Goal: Task Accomplishment & Management: Complete application form

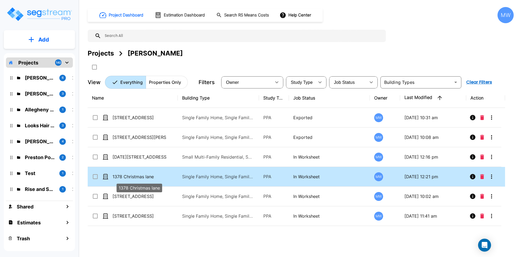
click at [148, 179] on p "1378 Christmas lane" at bounding box center [139, 176] width 54 height 6
checkbox input "true"
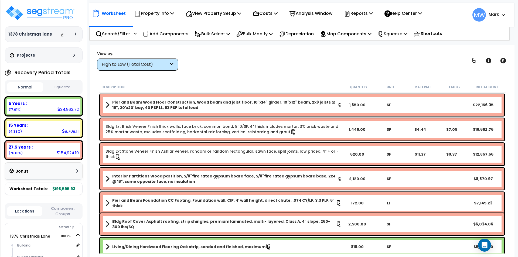
click at [359, 11] on p "Reports" at bounding box center [358, 13] width 29 height 7
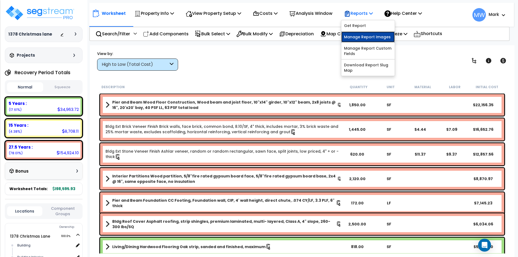
click at [362, 35] on link "Manage Report Images" at bounding box center [367, 37] width 53 height 11
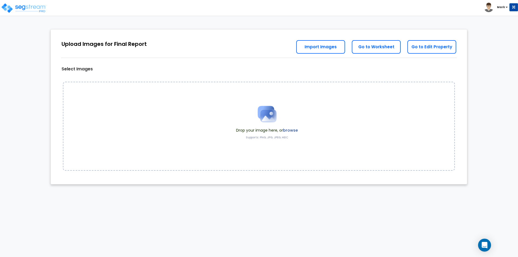
click at [286, 130] on label "browse" at bounding box center [290, 130] width 15 height 5
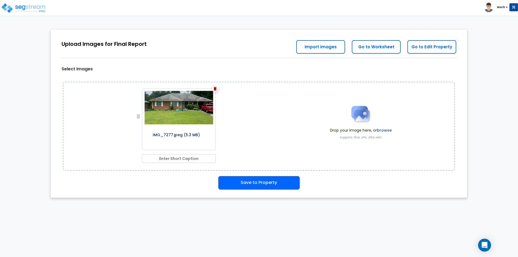
click at [391, 129] on label "browse" at bounding box center [384, 130] width 15 height 5
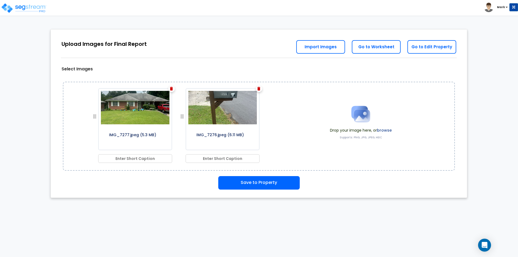
click at [381, 128] on label "browse" at bounding box center [384, 130] width 15 height 5
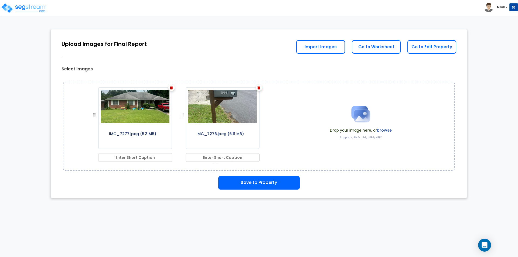
click at [383, 129] on label "browse" at bounding box center [384, 130] width 15 height 5
click at [382, 130] on label "browse" at bounding box center [384, 130] width 15 height 5
click at [384, 128] on label "browse" at bounding box center [384, 130] width 15 height 5
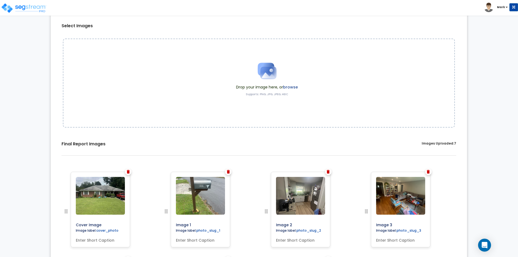
scroll to position [155, 0]
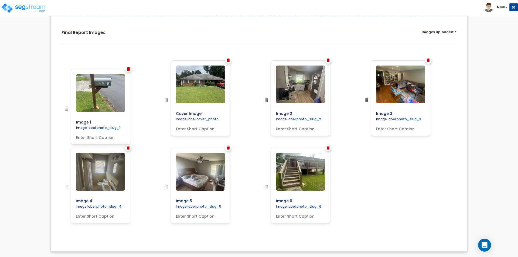
drag, startPoint x: 166, startPoint y: 98, endPoint x: 72, endPoint y: 105, distance: 94.1
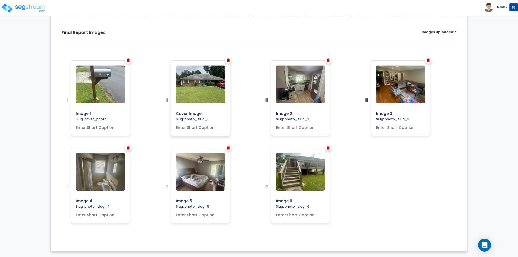
click at [188, 128] on input "text" at bounding box center [200, 127] width 53 height 8
type input "Front of Building"
click at [284, 125] on input "text" at bounding box center [300, 127] width 53 height 8
type input "Kitchen"
click at [398, 124] on input "text" at bounding box center [400, 127] width 53 height 8
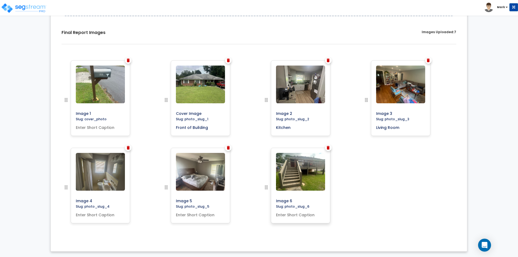
type input "Living Room"
click at [306, 214] on input "text" at bounding box center [300, 214] width 53 height 8
type input "Deck outside Building"
click at [207, 216] on input "text" at bounding box center [200, 214] width 53 height 8
type input "Bedroom"
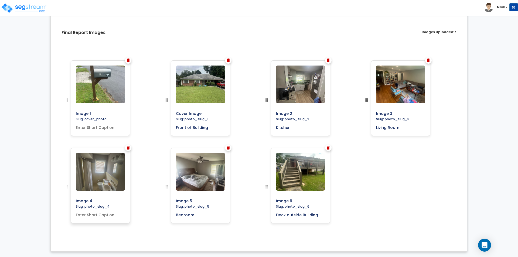
click at [106, 219] on div "Image 4 Slug: photo_slug_4" at bounding box center [100, 186] width 59 height 76
click at [105, 214] on input "text" at bounding box center [100, 214] width 53 height 8
type input "Bathroom"
click at [111, 126] on input "text" at bounding box center [100, 127] width 53 height 8
type input "Cover"
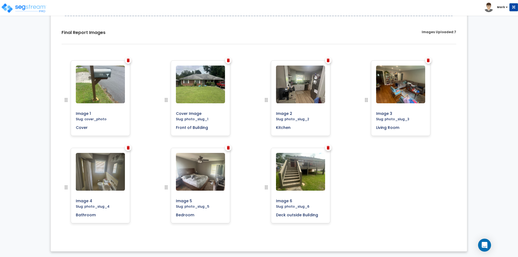
click at [144, 84] on div "Image 1 Cover" at bounding box center [109, 103] width 100 height 87
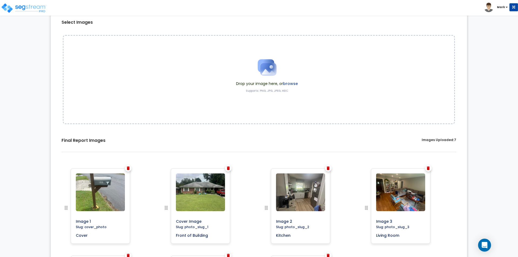
scroll to position [0, 0]
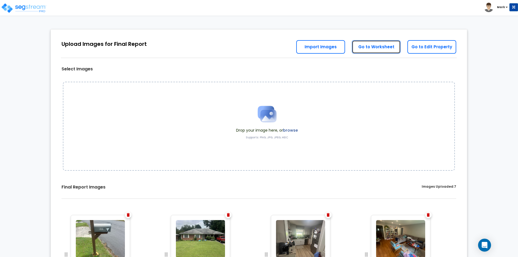
click at [369, 49] on link "Go to Worksheet" at bounding box center [376, 46] width 49 height 13
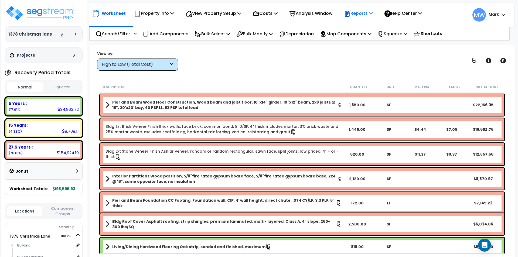
click at [365, 16] on p "Reports" at bounding box center [358, 13] width 29 height 7
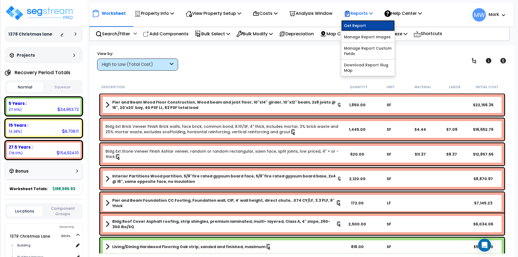
click at [365, 23] on link "Get Report" at bounding box center [367, 25] width 53 height 11
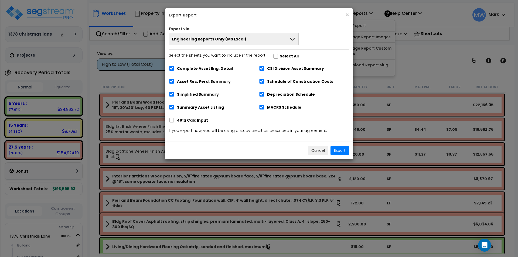
click at [255, 38] on button "Engineering Reports Only (MS Excel)" at bounding box center [234, 39] width 130 height 12
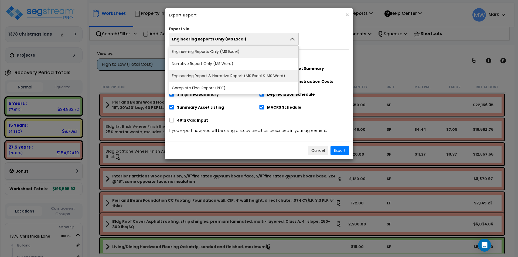
click at [252, 73] on li "Engineering Report & Narrative Report (MS Excel & MS Word)" at bounding box center [233, 76] width 129 height 12
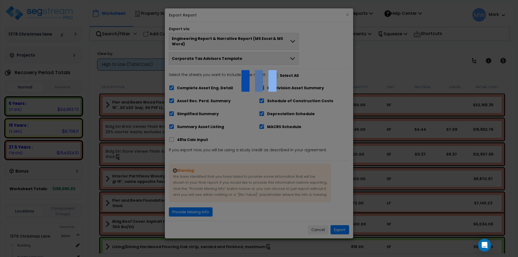
click at [188, 207] on div at bounding box center [259, 128] width 518 height 257
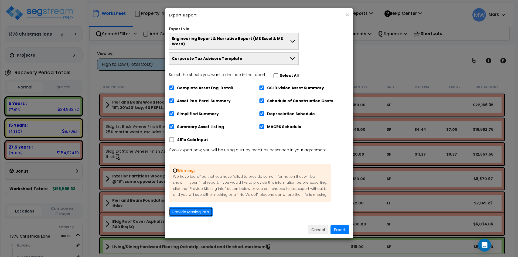
click at [188, 207] on button "Provide Missing Info" at bounding box center [191, 211] width 44 height 9
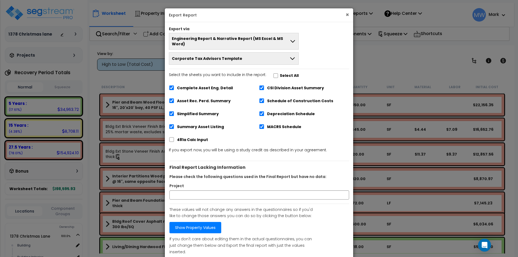
drag, startPoint x: 345, startPoint y: 17, endPoint x: 349, endPoint y: 16, distance: 4.3
click at [345, 17] on button "×" at bounding box center [347, 15] width 4 height 6
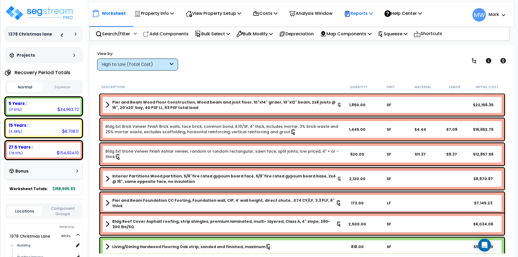
click at [371, 15] on p "Reports" at bounding box center [358, 13] width 29 height 7
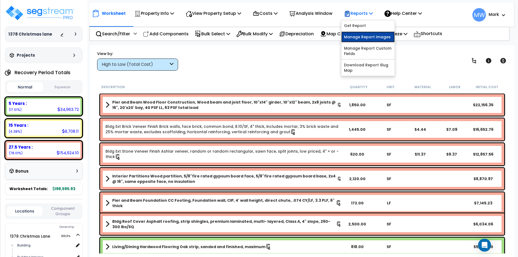
click at [377, 36] on link "Manage Report Images" at bounding box center [367, 37] width 53 height 11
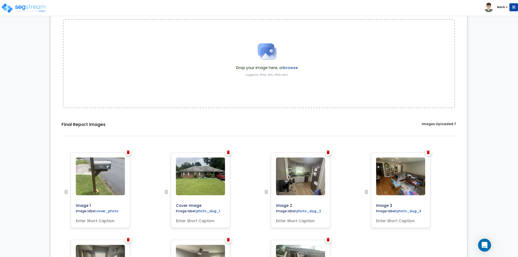
scroll to position [155, 0]
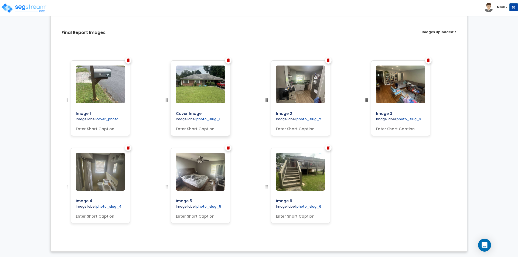
click at [207, 127] on input "text" at bounding box center [200, 128] width 53 height 8
drag, startPoint x: 202, startPoint y: 112, endPoint x: 166, endPoint y: 114, distance: 35.4
click at [166, 114] on div at bounding box center [174, 103] width 23 height 87
type input "F"
type input "Front of Building"
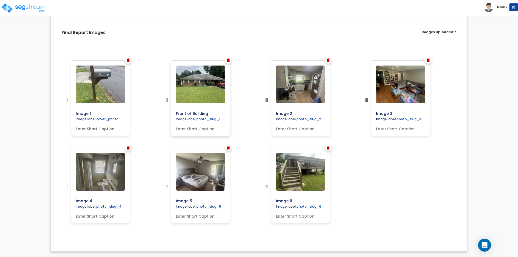
click at [204, 126] on input "text" at bounding box center [200, 128] width 53 height 8
type input "Front of Building"
click at [287, 112] on input "Image 2" at bounding box center [313, 113] width 78 height 8
type input "I"
type input "Kitchen"
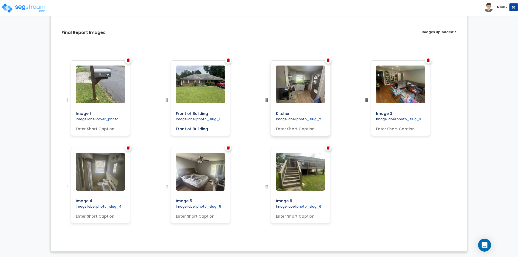
click at [293, 128] on input "text" at bounding box center [300, 128] width 53 height 8
type input "Kitchen"
click at [384, 113] on input "Image 3" at bounding box center [413, 113] width 78 height 8
drag, startPoint x: 393, startPoint y: 115, endPoint x: 364, endPoint y: 110, distance: 29.2
click at [364, 110] on div at bounding box center [374, 103] width 23 height 87
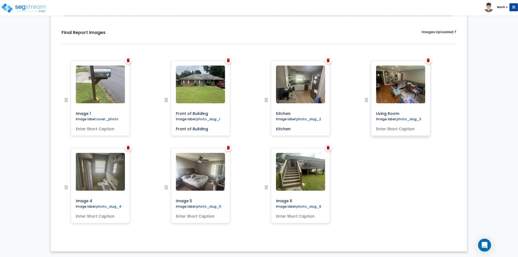
type input "Living Room"
click at [391, 128] on input "text" at bounding box center [400, 128] width 53 height 8
type input "Living Room"
drag, startPoint x: 293, startPoint y: 201, endPoint x: 269, endPoint y: 200, distance: 23.5
click at [269, 200] on div at bounding box center [274, 191] width 23 height 87
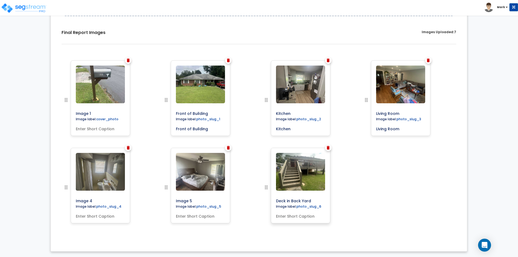
type input "Deck in Back Yard"
click at [307, 217] on input "text" at bounding box center [300, 215] width 53 height 8
type input "Deck in Back Yard"
drag, startPoint x: 196, startPoint y: 202, endPoint x: 162, endPoint y: 199, distance: 34.6
click at [162, 199] on div "Image 5" at bounding box center [209, 191] width 100 height 87
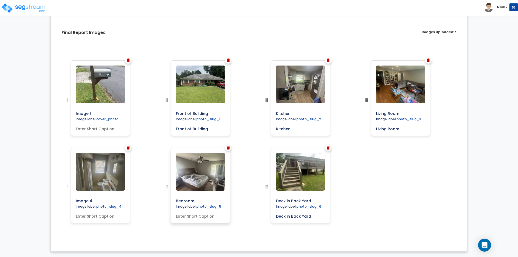
type input "Bedroom"
click at [180, 220] on div "Bedroom Image label: photo_slug_5" at bounding box center [200, 186] width 59 height 76
click at [181, 218] on input "text" at bounding box center [200, 215] width 53 height 8
type input "Bedroom"
drag, startPoint x: 97, startPoint y: 201, endPoint x: 57, endPoint y: 201, distance: 40.5
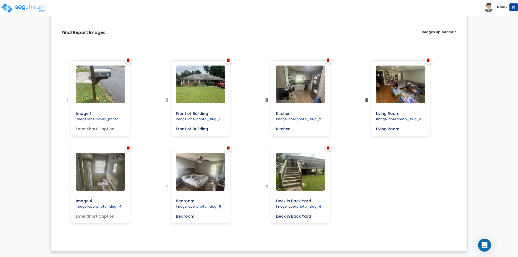
click at [57, 201] on div "Image 1 Image label: cover_photo Front of Building" at bounding box center [259, 147] width 408 height 183
type input "Bathroom"
click at [78, 218] on input "text" at bounding box center [100, 215] width 53 height 8
type input "Bathroom"
click at [98, 231] on div "Bathroom Image label: photo_slug_4 Bathroom" at bounding box center [100, 191] width 59 height 87
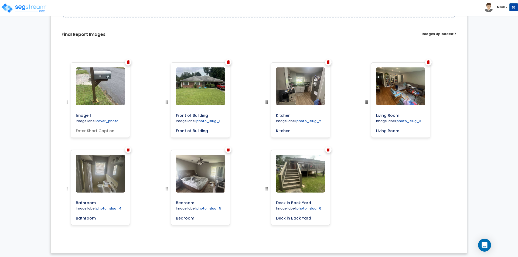
scroll to position [0, 0]
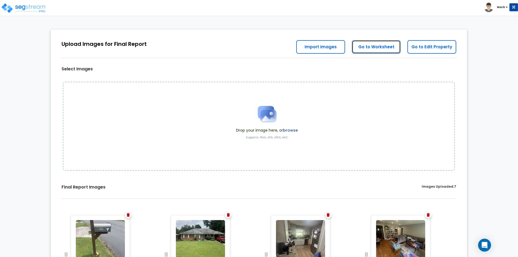
click at [362, 50] on link "Go to Worksheet" at bounding box center [376, 46] width 49 height 13
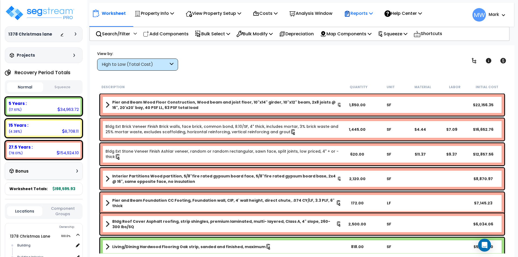
click at [371, 14] on p "Reports" at bounding box center [358, 13] width 29 height 7
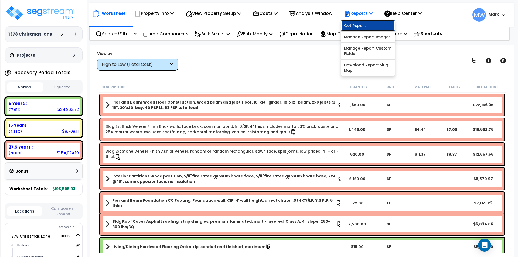
click at [372, 26] on link "Get Report" at bounding box center [367, 25] width 53 height 11
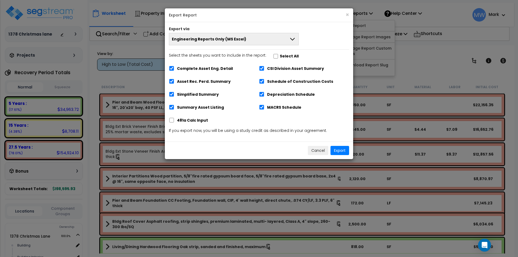
click at [293, 37] on icon at bounding box center [292, 39] width 6 height 6
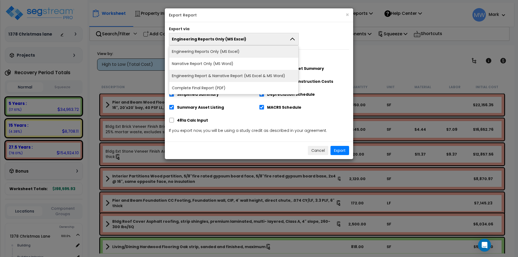
click at [276, 75] on li "Engineering Report & Narrative Report (MS Excel & MS Word)" at bounding box center [233, 76] width 129 height 12
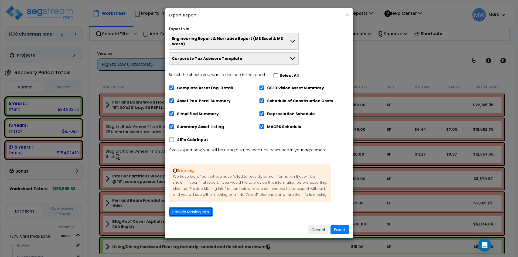
click at [191, 207] on button "Provide Missing Info" at bounding box center [191, 211] width 44 height 9
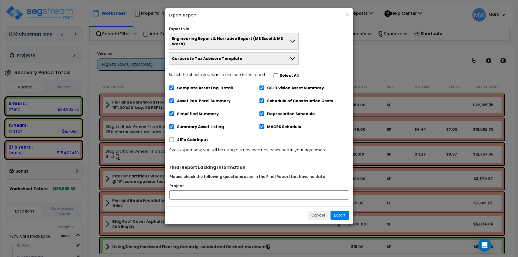
drag, startPoint x: 221, startPoint y: 196, endPoint x: 222, endPoint y: 193, distance: 3.5
click at [222, 194] on div "Final Report Lacking Information Please check the following questions used in t…" at bounding box center [259, 180] width 188 height 46
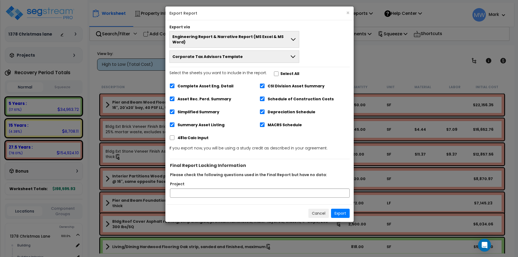
click at [222, 183] on div "Project" at bounding box center [260, 185] width 188 height 8
click at [222, 190] on input "Project" at bounding box center [260, 193] width 180 height 9
type input "1378 Christmas Lane"
click at [342, 209] on button "Export" at bounding box center [340, 213] width 19 height 9
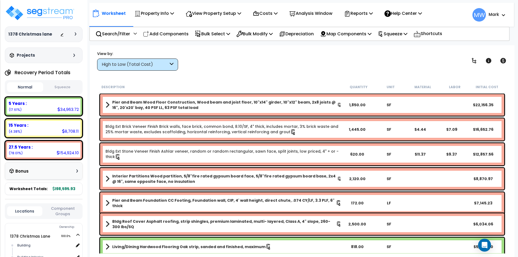
click at [362, 5] on div "Worksheet Property Info Property Setup Add Property Unit Template property Clon…" at bounding box center [301, 12] width 424 height 19
click at [365, 13] on p "Reports" at bounding box center [358, 13] width 29 height 7
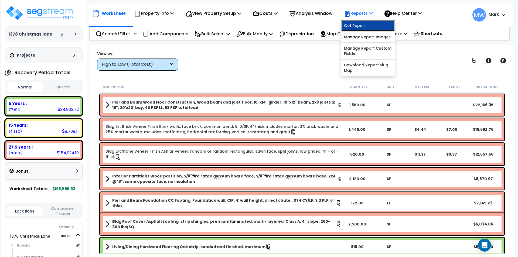
click at [365, 27] on link "Get Report" at bounding box center [367, 25] width 53 height 11
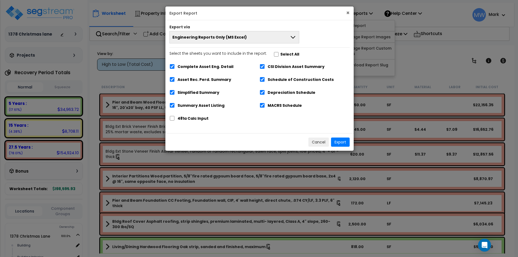
click at [347, 12] on button "×" at bounding box center [348, 13] width 4 height 6
